Goal: Task Accomplishment & Management: Manage account settings

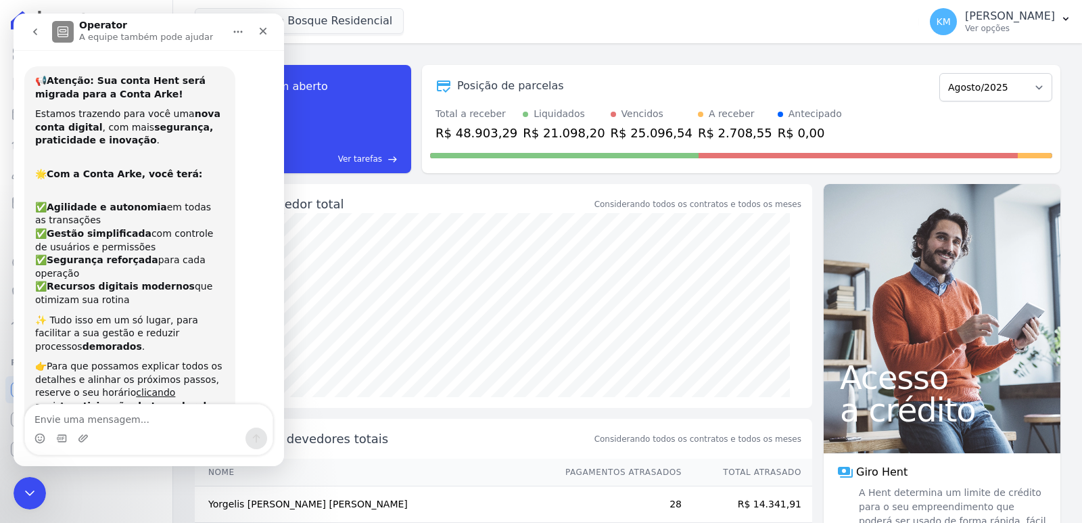
scroll to position [1370, 0]
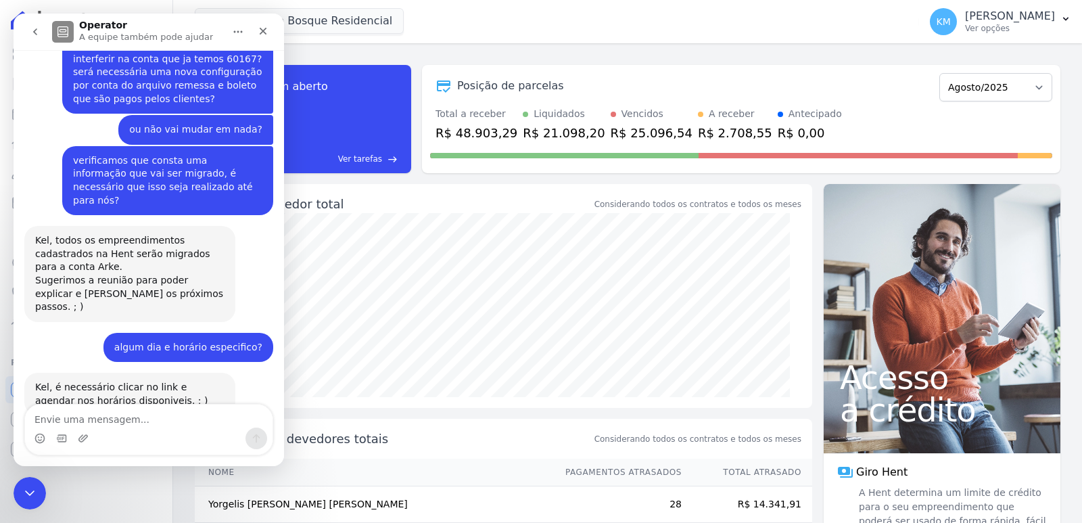
click at [103, 413] on textarea "Envie uma mensagem..." at bounding box center [148, 415] width 247 height 23
type textarea "agendado"
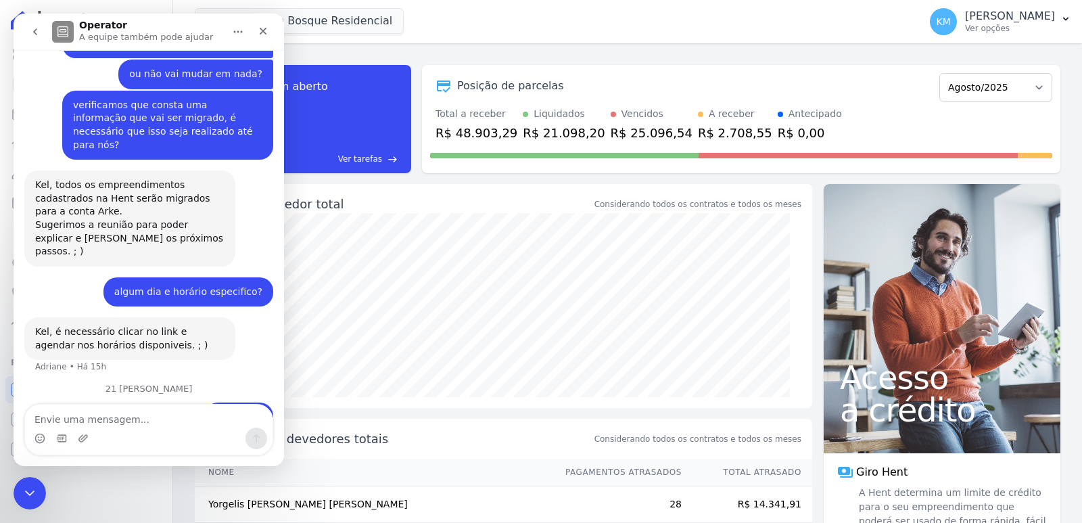
scroll to position [1428, 0]
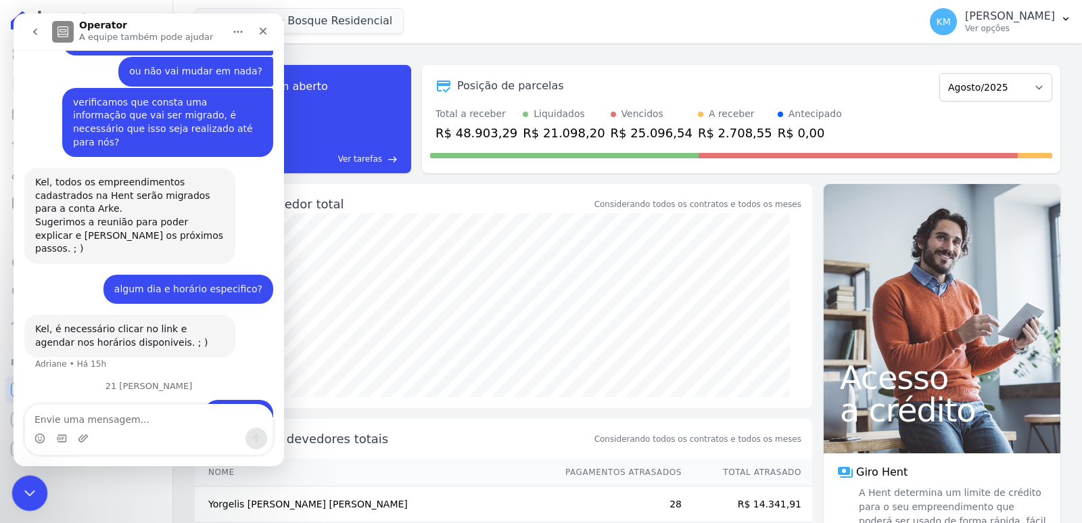
click at [18, 487] on div "Encerramento do Messenger da Intercom" at bounding box center [27, 491] width 32 height 32
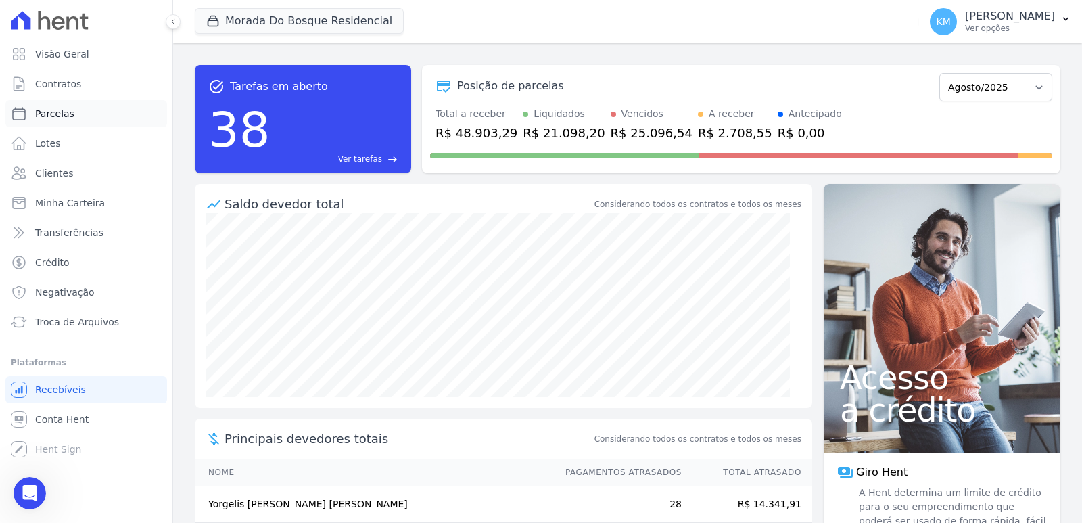
click at [59, 108] on span "Parcelas" at bounding box center [54, 114] width 39 height 14
select select
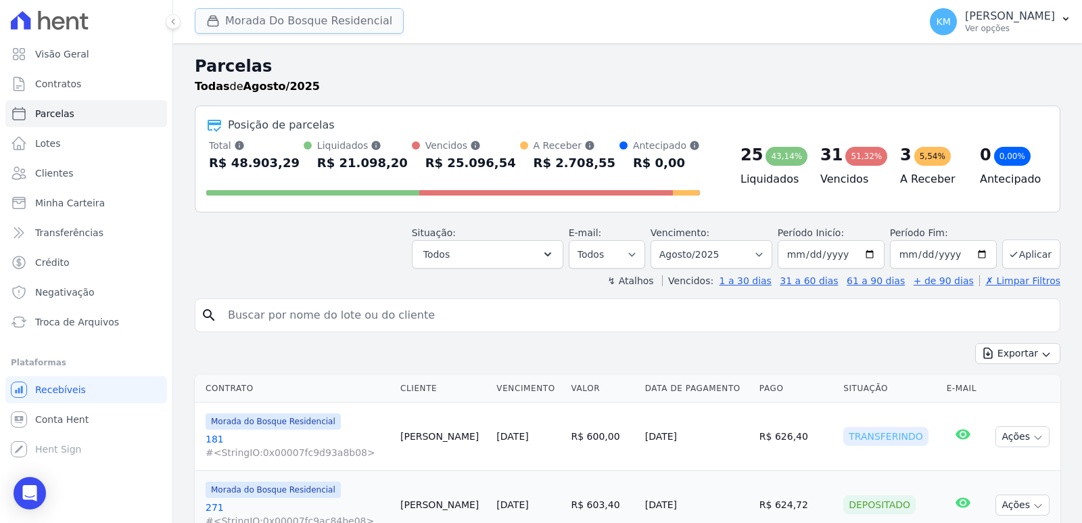
click at [290, 25] on button "Morada Do Bosque Residencial" at bounding box center [299, 21] width 209 height 26
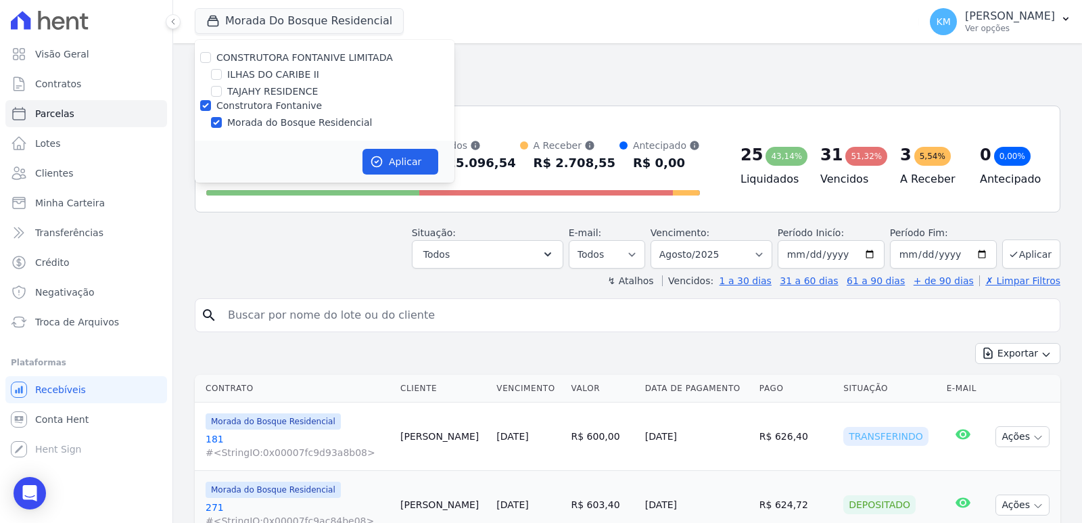
click at [220, 77] on div "ILHAS DO CARIBE II" at bounding box center [325, 75] width 260 height 14
click at [216, 75] on input "ILHAS DO CARIBE II" at bounding box center [216, 74] width 11 height 11
checkbox input "true"
click at [205, 105] on input "Construtora Fontanive" at bounding box center [205, 105] width 11 height 11
checkbox input "false"
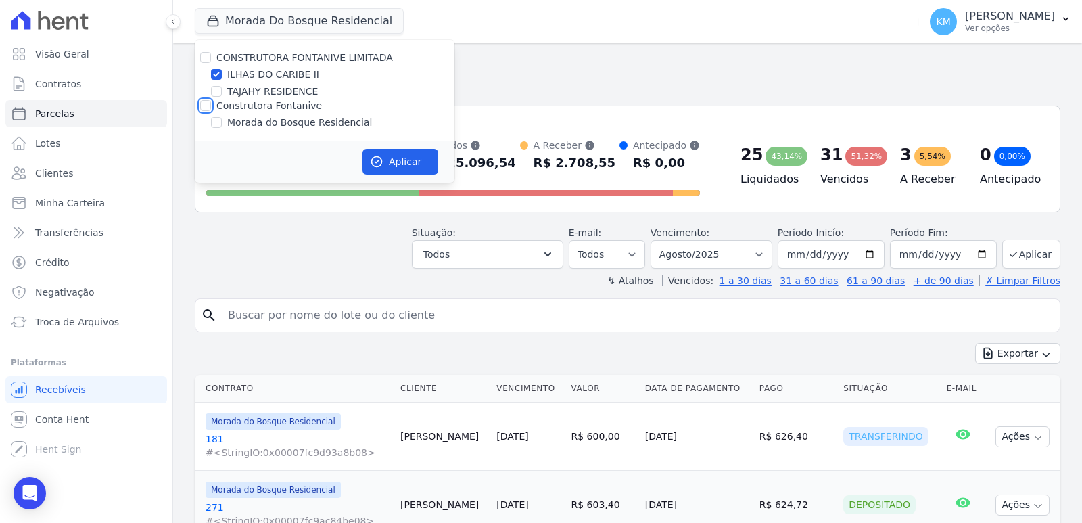
checkbox input "false"
click at [389, 153] on button "Aplicar" at bounding box center [400, 162] width 76 height 26
select select
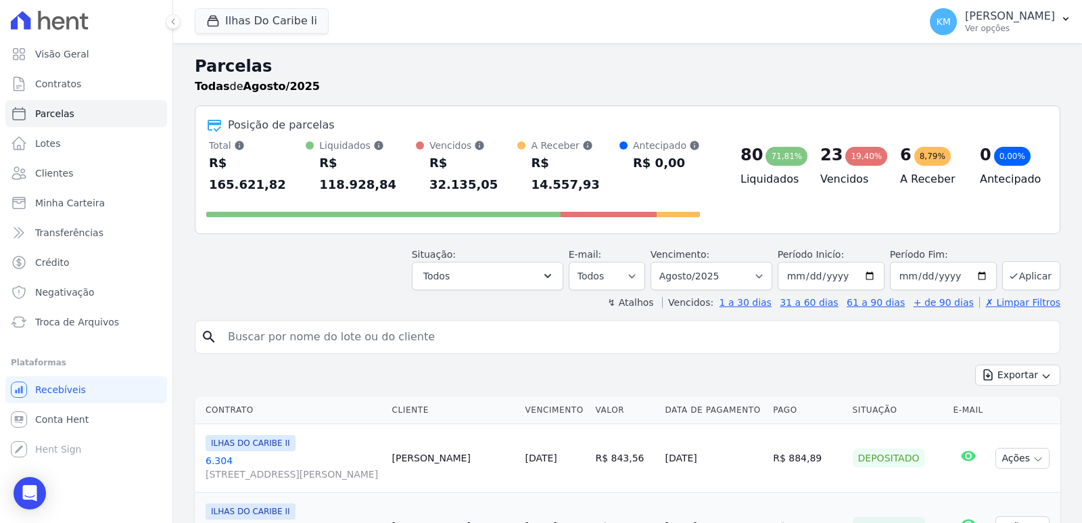
drag, startPoint x: 393, startPoint y: 331, endPoint x: 379, endPoint y: 322, distance: 16.3
click at [387, 327] on div "search" at bounding box center [627, 337] width 865 height 34
drag, startPoint x: 379, startPoint y: 322, endPoint x: 372, endPoint y: 320, distance: 7.1
click at [377, 323] on input "search" at bounding box center [637, 336] width 834 height 27
type input "[PERSON_NAME]"
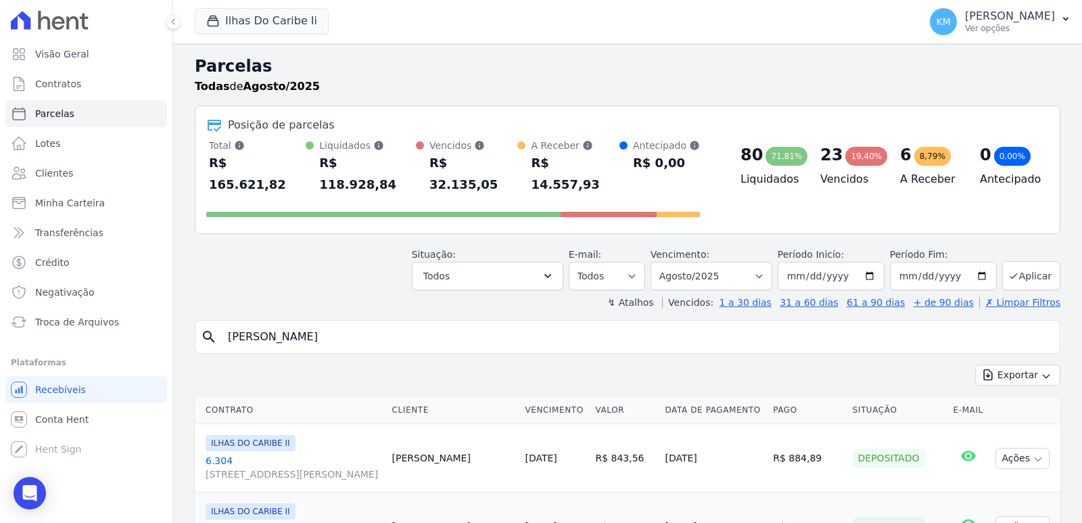
select select
